Goal: Information Seeking & Learning: Find specific page/section

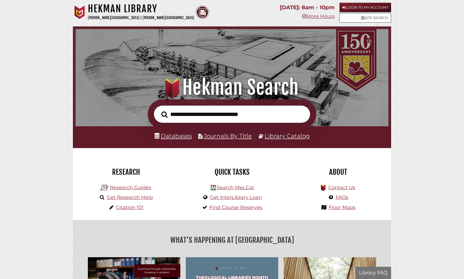
scroll to position [103, 310]
click at [365, 7] on link "Login to My Account" at bounding box center [366, 8] width 52 height 10
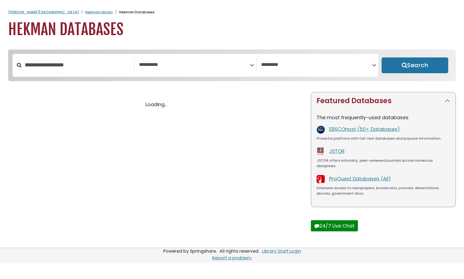
select select "Database Subject Filter"
select select "Database Vendors Filter"
select select "Database Subject Filter"
select select "Database Vendors Filter"
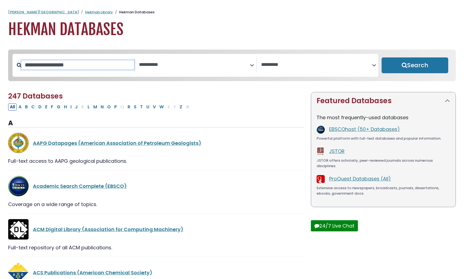
click at [82, 64] on input "Search database by title or keyword" at bounding box center [78, 64] width 113 height 9
type input "*********"
click at [382, 57] on button "Search" at bounding box center [415, 65] width 67 height 16
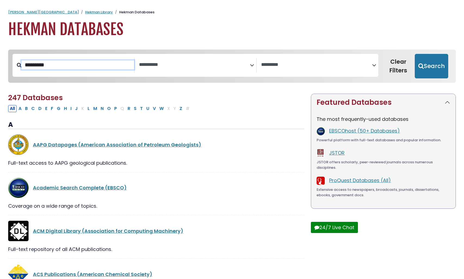
select select "Database Subject Filter"
select select "Database Vendors Filter"
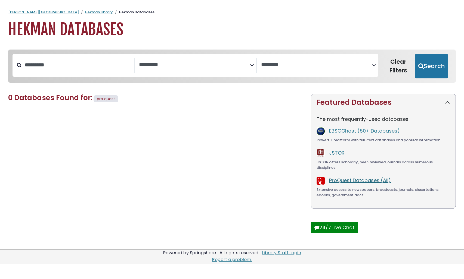
click at [351, 180] on link "ProQuest Databases (All)" at bounding box center [360, 180] width 62 height 7
